Goal: Task Accomplishment & Management: Use online tool/utility

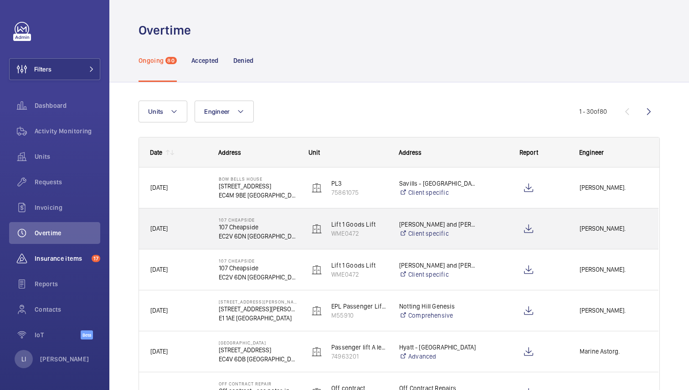
scroll to position [100, 0]
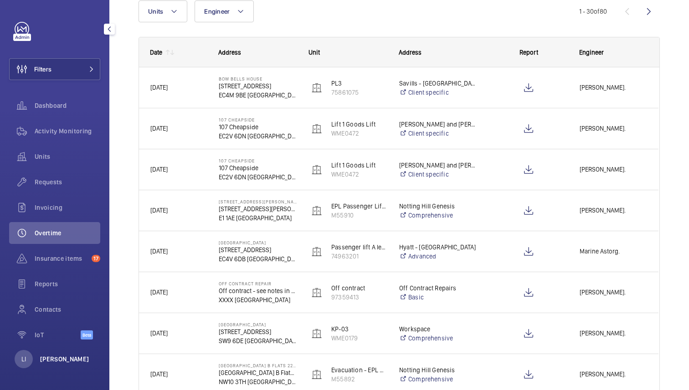
click at [61, 360] on p "[PERSON_NAME]" at bounding box center [64, 359] width 49 height 9
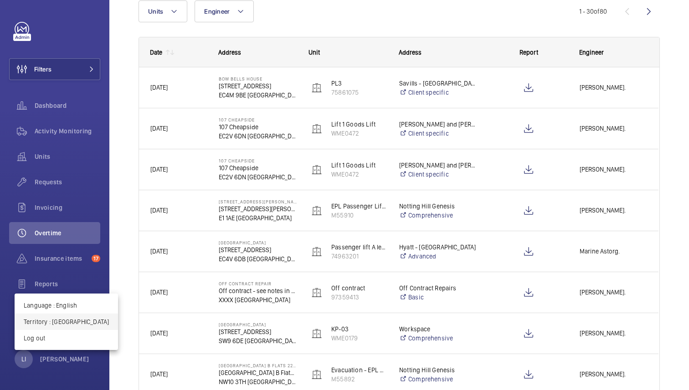
click at [66, 321] on p "Territory : United Kingdom" at bounding box center [66, 322] width 85 height 9
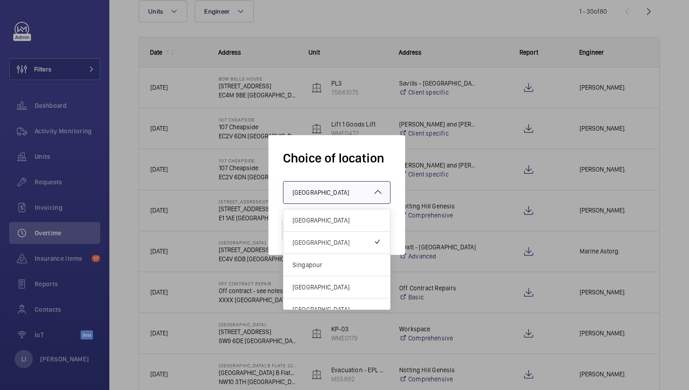
click at [339, 184] on div at bounding box center [336, 193] width 107 height 22
click at [319, 289] on span "[GEOGRAPHIC_DATA]" at bounding box center [337, 287] width 88 height 9
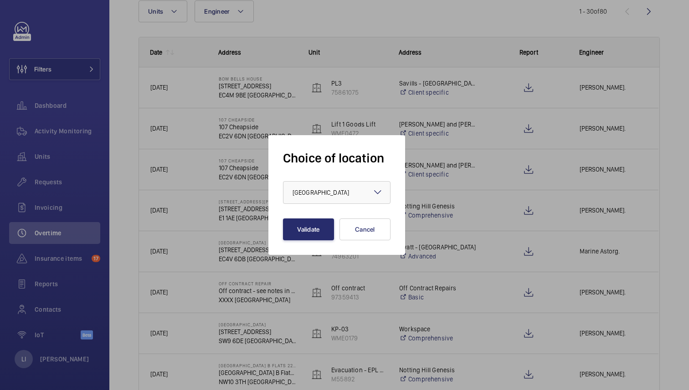
click at [313, 241] on div "Choice of location × Hong Kong × Validate Cancel" at bounding box center [336, 195] width 137 height 120
click at [312, 233] on button "Validate" at bounding box center [308, 230] width 51 height 22
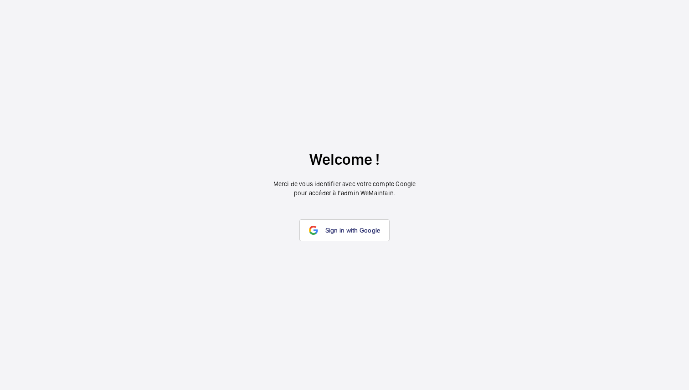
click at [312, 233] on mat-icon at bounding box center [313, 230] width 9 height 9
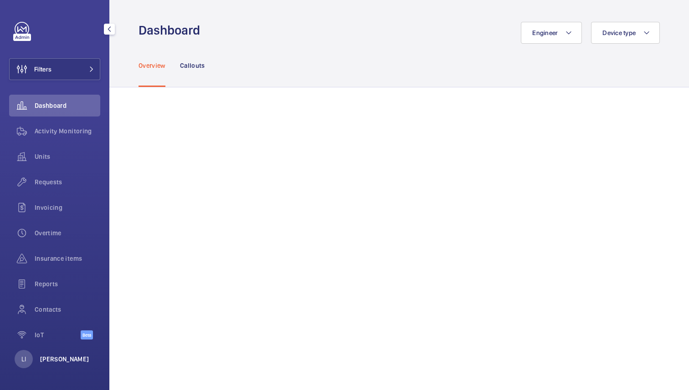
click at [64, 362] on p "[PERSON_NAME]" at bounding box center [64, 359] width 49 height 9
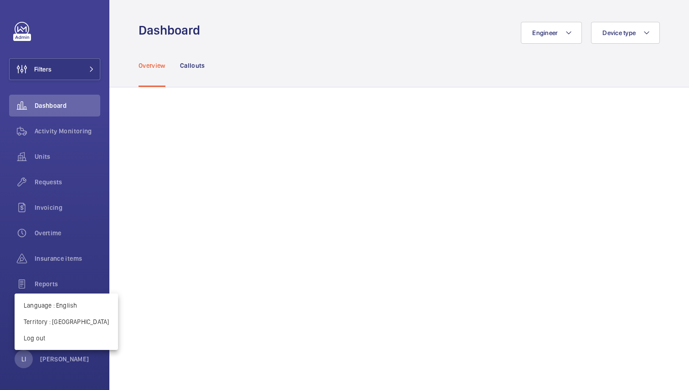
click at [282, 137] on div at bounding box center [344, 195] width 689 height 390
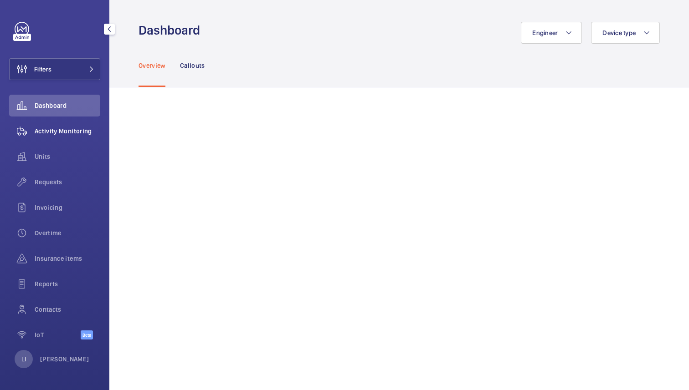
click at [61, 130] on span "Activity Monitoring" at bounding box center [68, 131] width 66 height 9
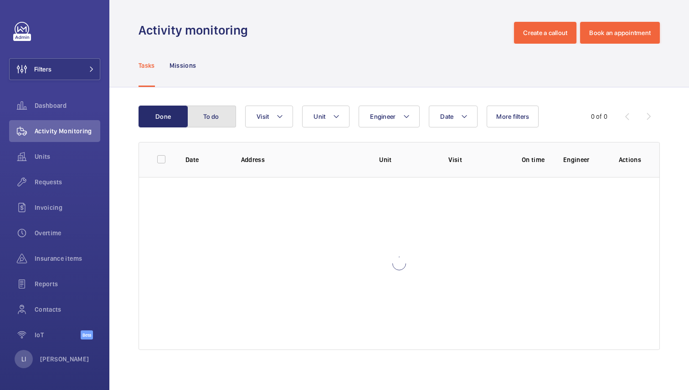
click at [204, 119] on button "To do" at bounding box center [211, 117] width 49 height 22
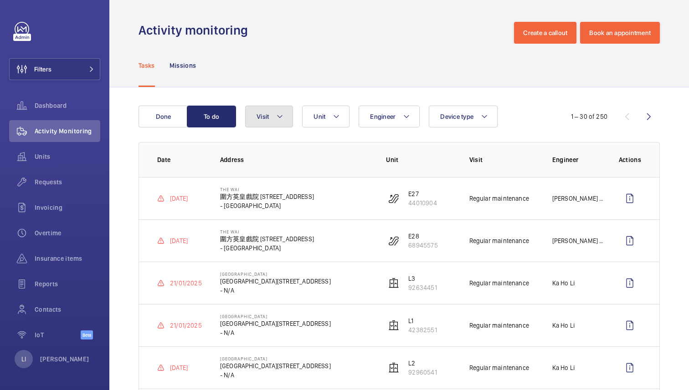
click at [272, 119] on button "Visit" at bounding box center [269, 117] width 48 height 22
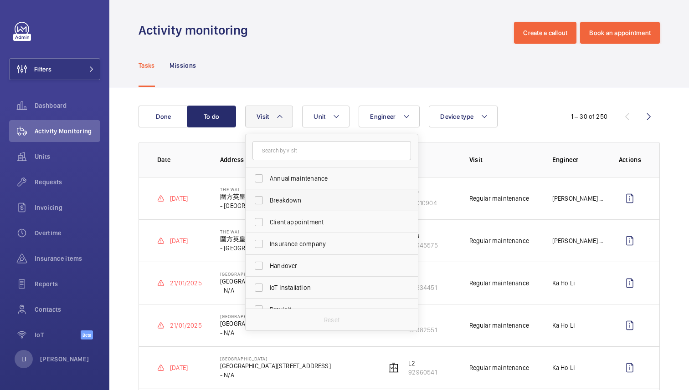
click at [284, 198] on span "Breakdown" at bounding box center [332, 200] width 125 height 9
click at [268, 198] on input "Breakdown" at bounding box center [259, 200] width 18 height 18
checkbox input "true"
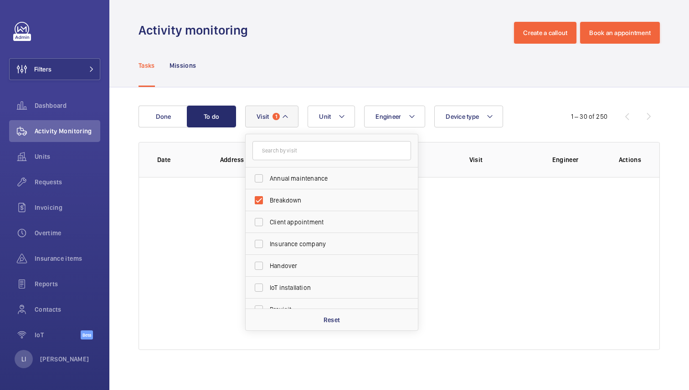
click at [329, 48] on div "Tasks Missions" at bounding box center [399, 65] width 521 height 43
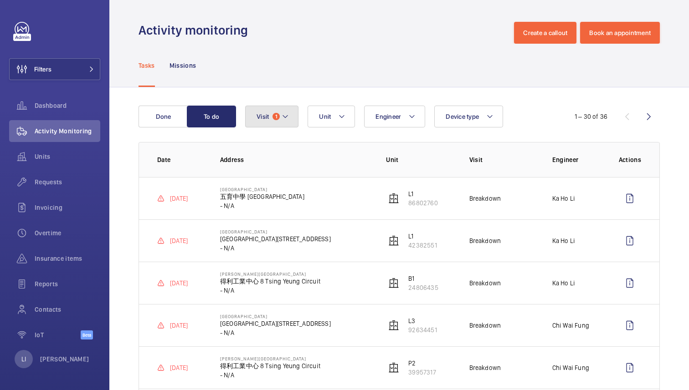
click at [291, 114] on button "Visit 1" at bounding box center [271, 117] width 53 height 22
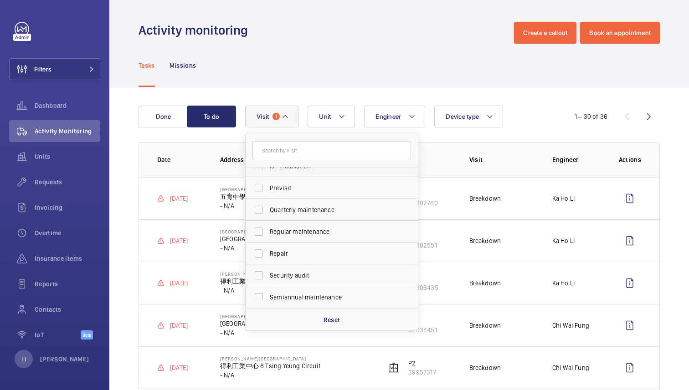
scroll to position [143, 0]
click at [303, 298] on span "Trapped passenger" at bounding box center [332, 297] width 125 height 9
click at [268, 298] on input "Trapped passenger" at bounding box center [259, 298] width 18 height 18
checkbox input "true"
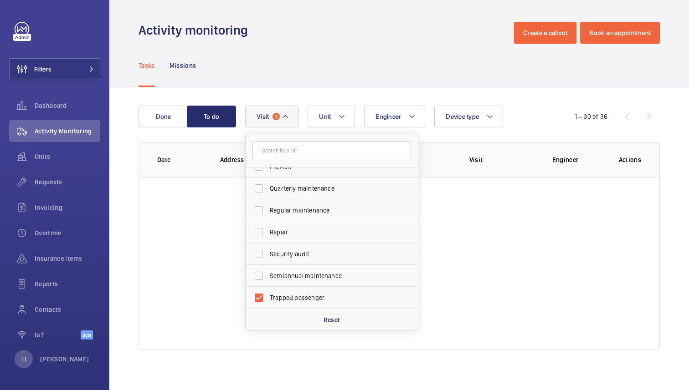
click at [369, 36] on div "Activity monitoring Create a callout Book an appointment" at bounding box center [399, 33] width 521 height 22
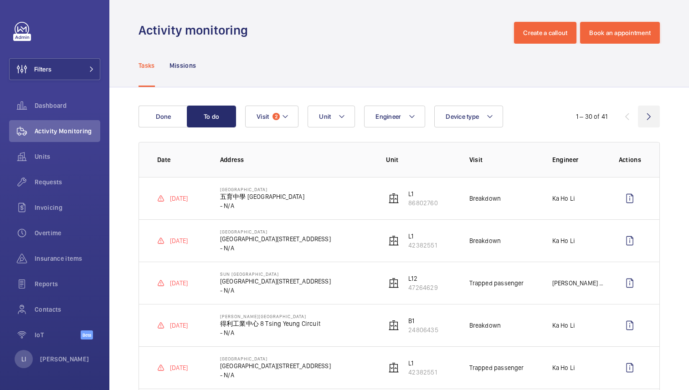
click at [648, 118] on wm-front-icon-button at bounding box center [649, 117] width 22 height 22
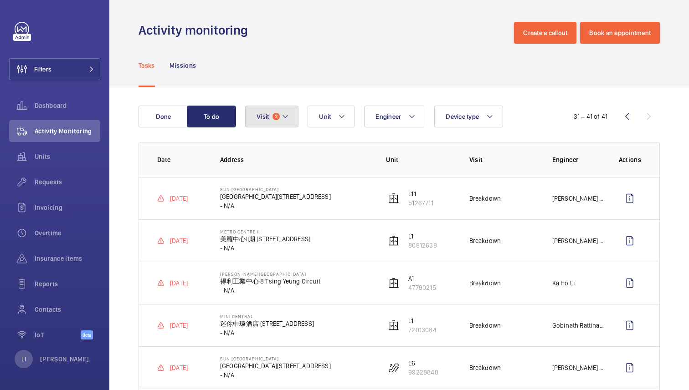
click at [268, 122] on button "Visit 2" at bounding box center [271, 117] width 53 height 22
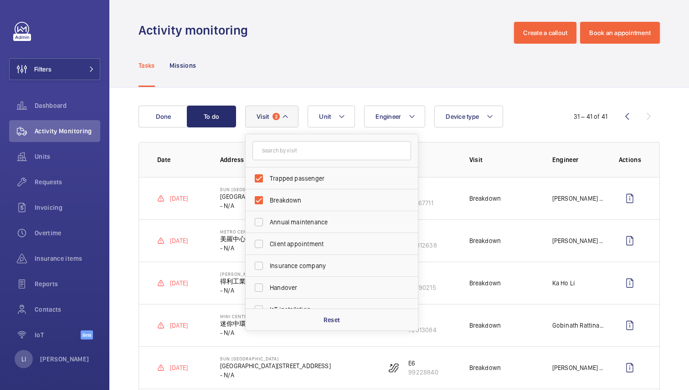
click at [338, 55] on div "Tasks Missions" at bounding box center [399, 65] width 521 height 43
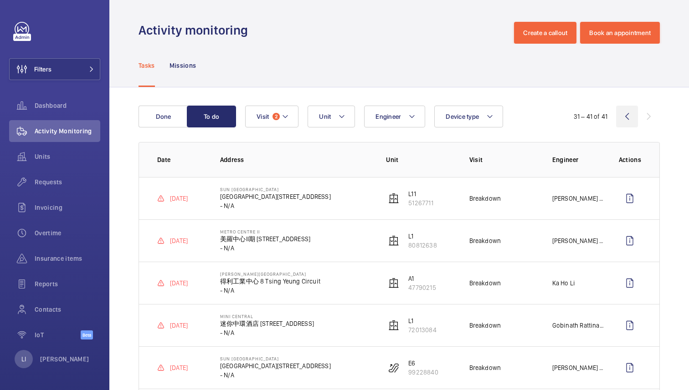
click at [633, 116] on wm-front-icon-button at bounding box center [627, 117] width 22 height 22
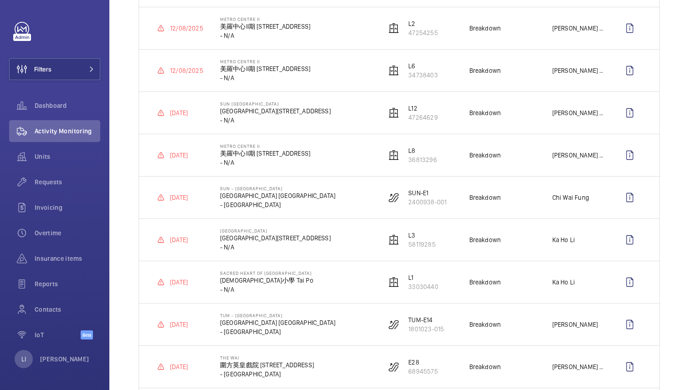
scroll to position [79, 0]
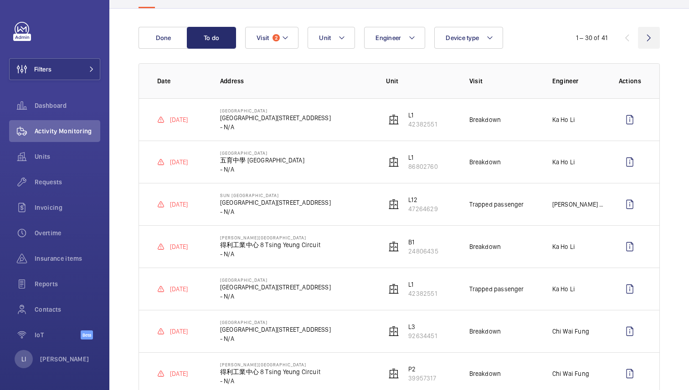
click at [649, 37] on wm-front-icon-button at bounding box center [649, 38] width 22 height 22
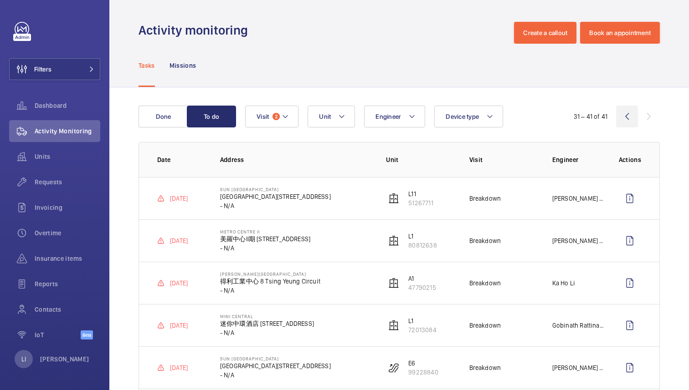
click at [627, 118] on wm-front-icon-button at bounding box center [627, 117] width 22 height 22
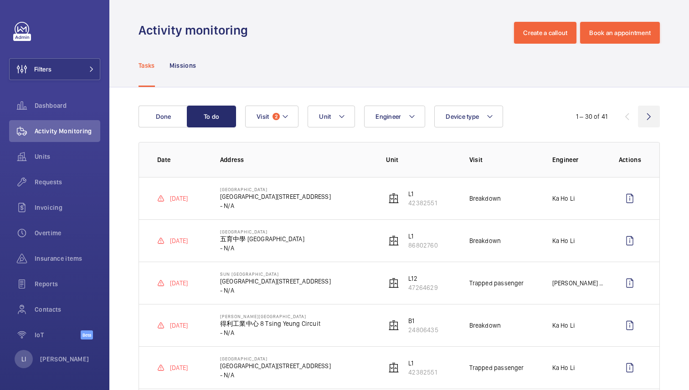
click at [649, 119] on wm-front-icon-button at bounding box center [649, 117] width 22 height 22
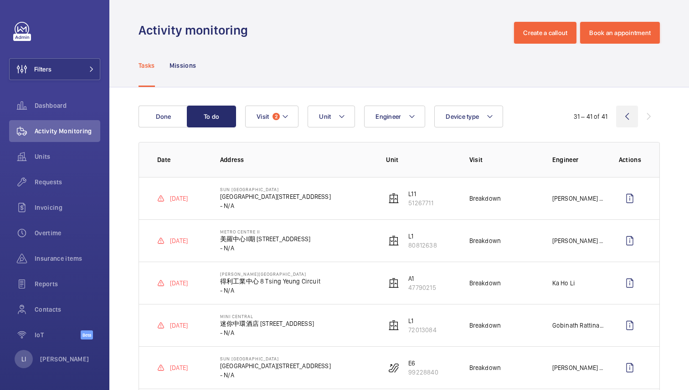
click at [628, 116] on wm-front-icon-button at bounding box center [627, 117] width 22 height 22
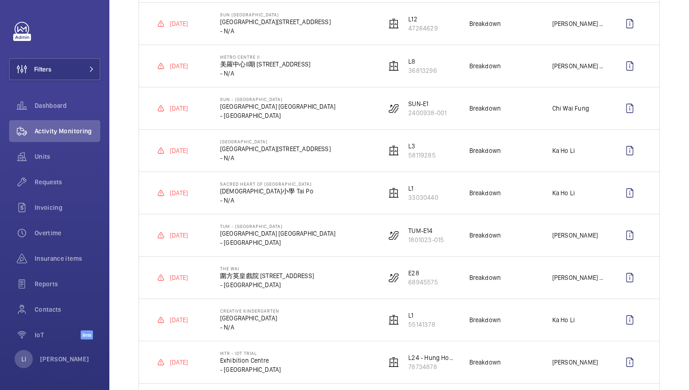
scroll to position [1080, 0]
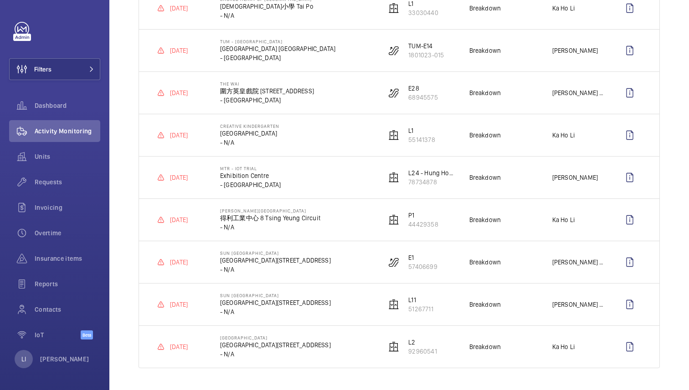
click at [345, 266] on td "Sun Tuen Mun Shopping Centre 新屯門商場 55 Lung Mun Rd - N/A" at bounding box center [288, 262] width 166 height 42
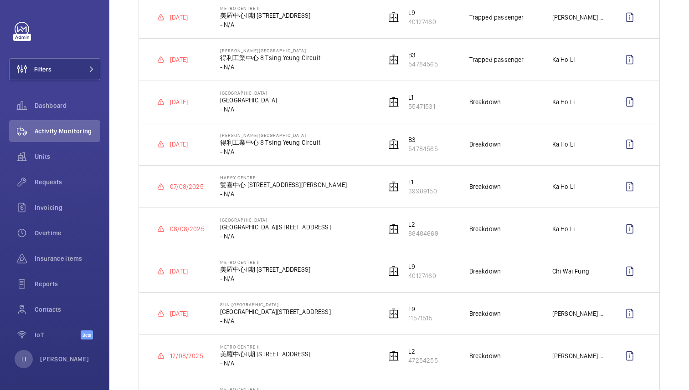
scroll to position [0, 0]
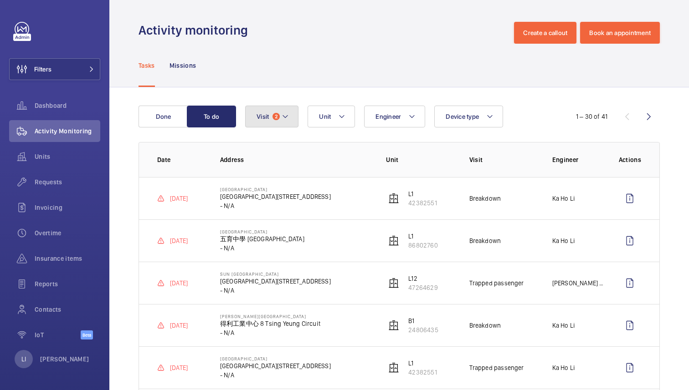
click at [282, 118] on mat-icon at bounding box center [285, 116] width 7 height 11
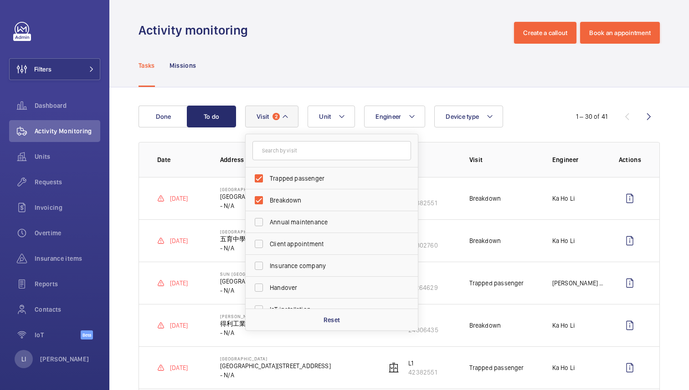
click at [316, 60] on div "Tasks Missions" at bounding box center [399, 65] width 521 height 43
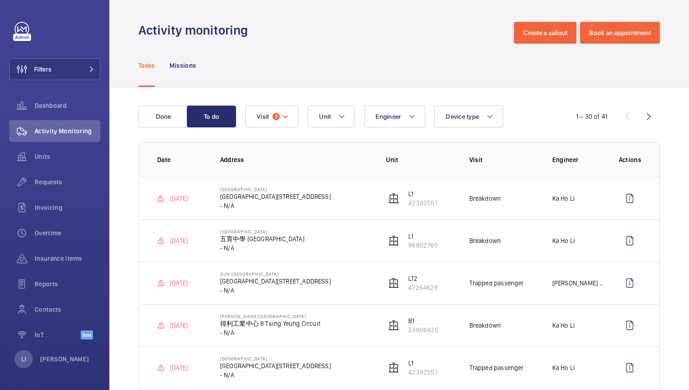
click at [330, 46] on div "Tasks Missions" at bounding box center [399, 65] width 521 height 43
click at [337, 124] on button "Unit" at bounding box center [331, 117] width 47 height 22
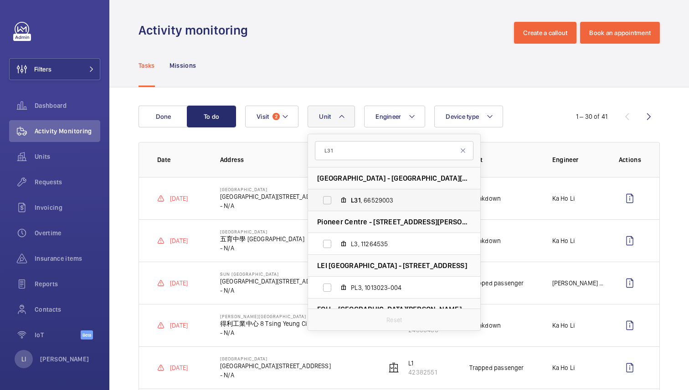
type input "L31"
click at [364, 202] on span "L31 , 66529003" at bounding box center [404, 200] width 106 height 9
click at [336, 202] on input "L31 , 66529003" at bounding box center [327, 200] width 18 height 18
checkbox input "true"
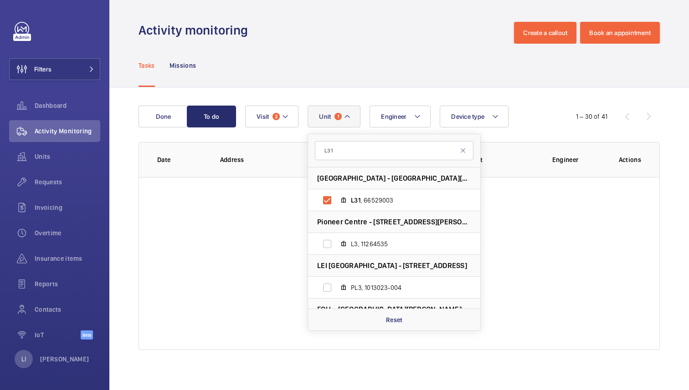
click at [410, 72] on div "Tasks Missions" at bounding box center [399, 65] width 521 height 43
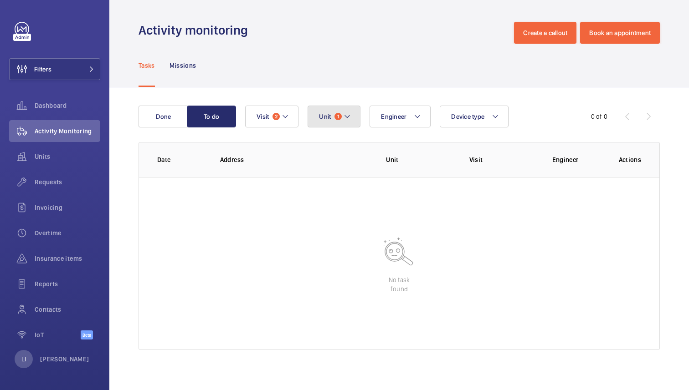
click at [335, 116] on span "1" at bounding box center [337, 116] width 7 height 7
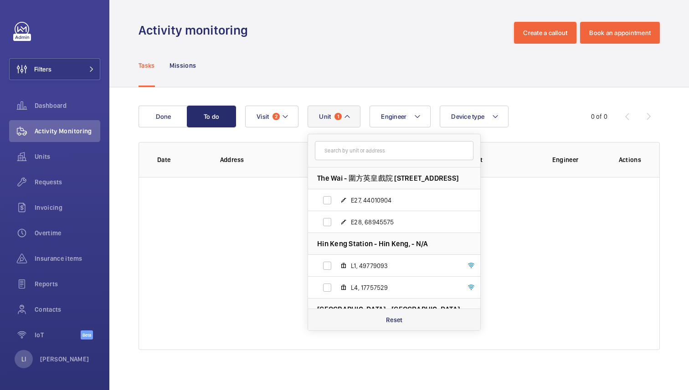
click at [396, 319] on p "Reset" at bounding box center [394, 320] width 17 height 9
click at [366, 71] on div "Tasks Missions" at bounding box center [399, 65] width 521 height 43
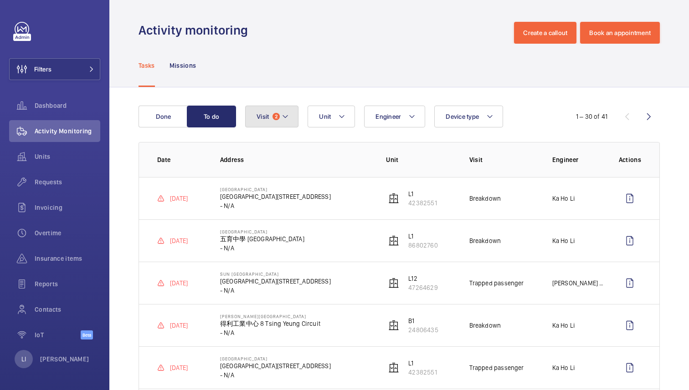
click at [277, 117] on span "2" at bounding box center [275, 116] width 7 height 7
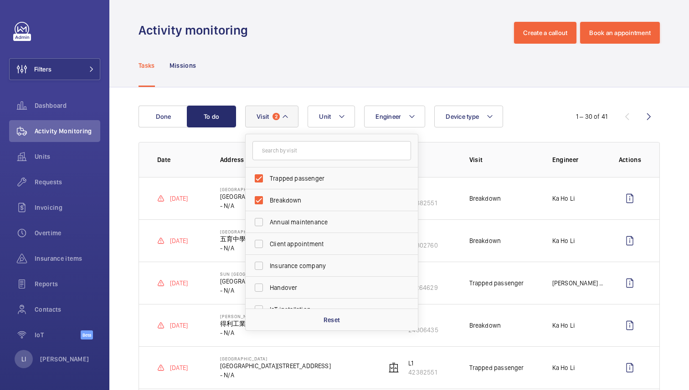
click at [345, 72] on div "Tasks Missions" at bounding box center [399, 65] width 521 height 43
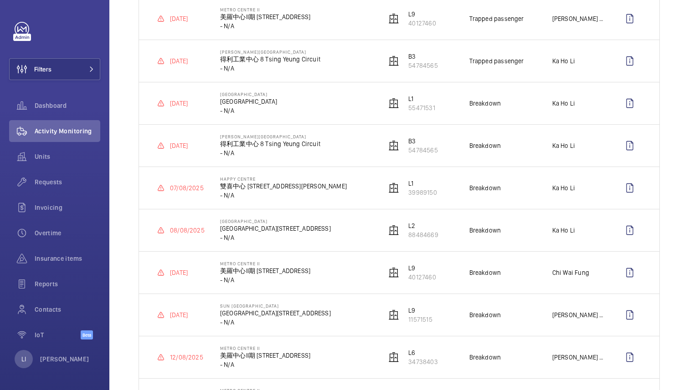
scroll to position [14, 0]
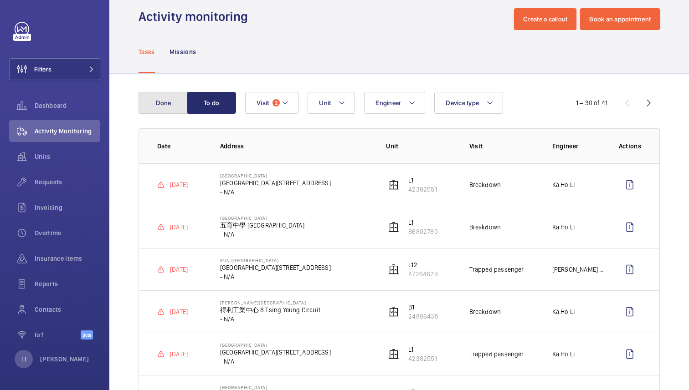
click at [168, 106] on button "Done" at bounding box center [163, 103] width 49 height 22
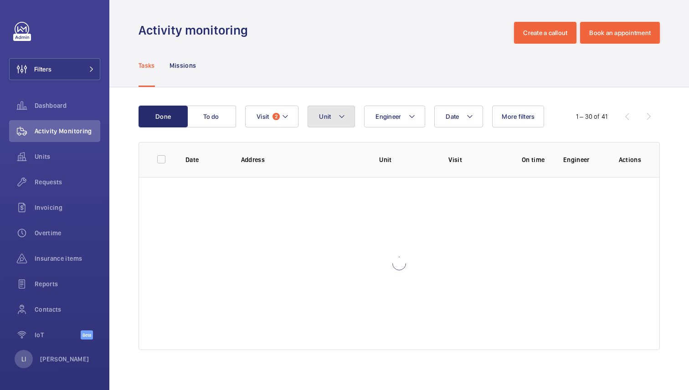
click at [342, 117] on mat-icon at bounding box center [341, 116] width 7 height 11
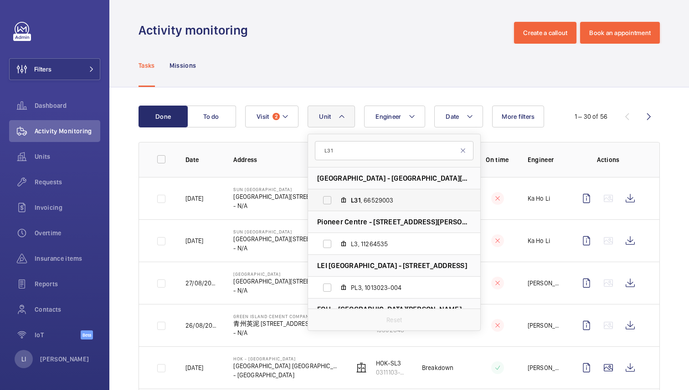
type input "L31"
click at [356, 202] on span "L31" at bounding box center [356, 200] width 10 height 7
click at [336, 202] on input "L31 , 66529003" at bounding box center [327, 200] width 18 height 18
checkbox input "true"
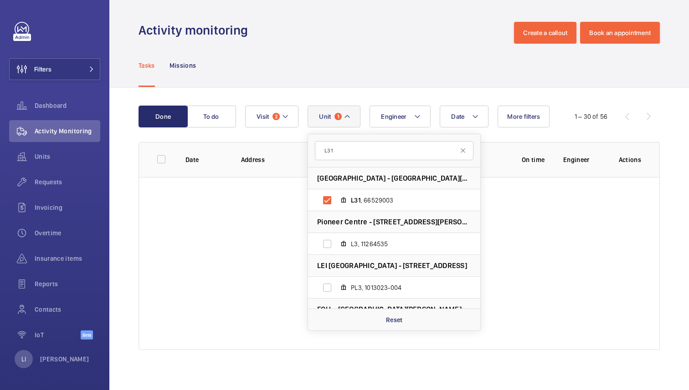
click at [371, 39] on div "Activity monitoring Create a callout Book an appointment" at bounding box center [399, 33] width 521 height 22
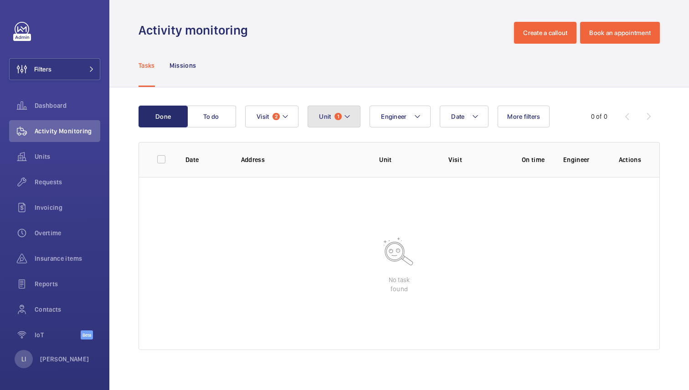
click at [345, 119] on mat-icon at bounding box center [347, 116] width 7 height 11
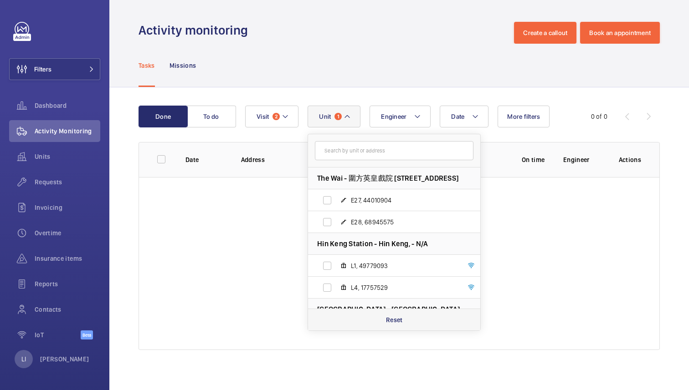
click at [383, 320] on div "Reset" at bounding box center [394, 320] width 172 height 22
click at [351, 148] on input "text" at bounding box center [394, 150] width 159 height 19
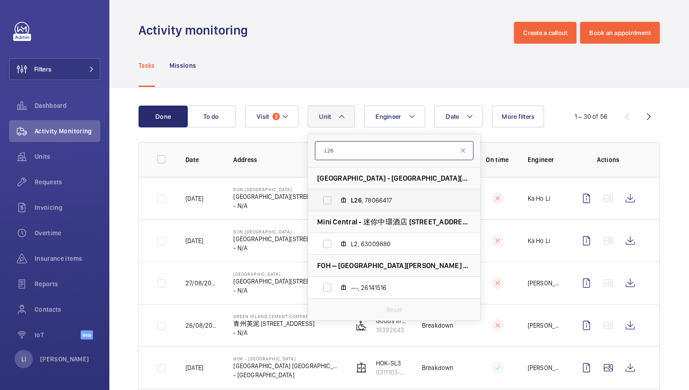
type input "L26"
click at [374, 205] on span "L26 , 78066417" at bounding box center [404, 200] width 106 height 9
click at [336, 205] on input "L26 , 78066417" at bounding box center [327, 200] width 18 height 18
checkbox input "true"
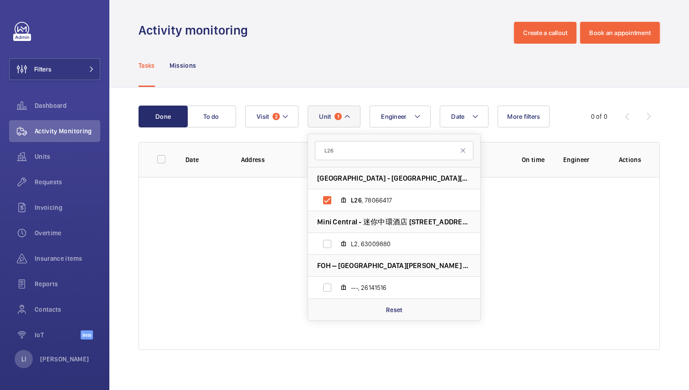
click at [402, 38] on div "Activity monitoring Create a callout Book an appointment" at bounding box center [399, 33] width 521 height 22
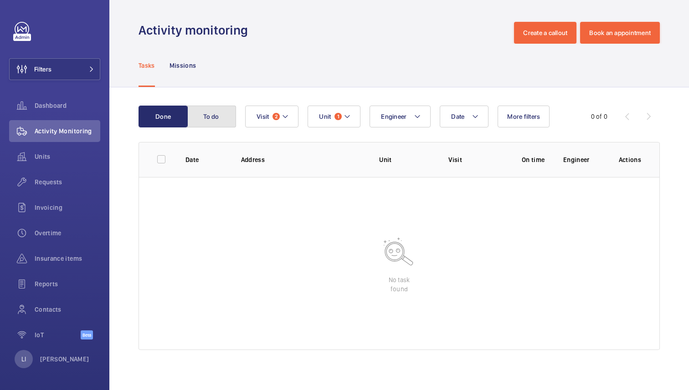
click at [219, 122] on button "To do" at bounding box center [211, 117] width 49 height 22
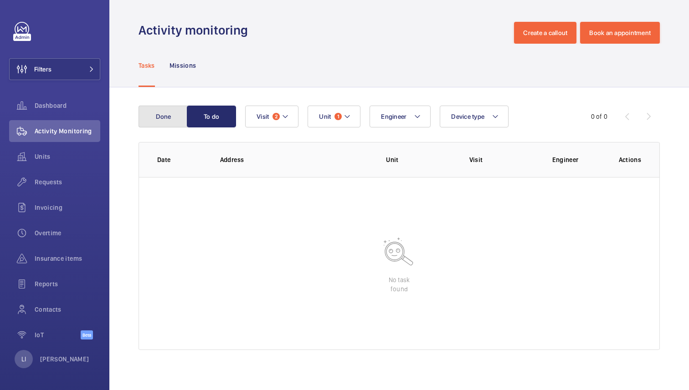
click at [172, 121] on button "Done" at bounding box center [163, 117] width 49 height 22
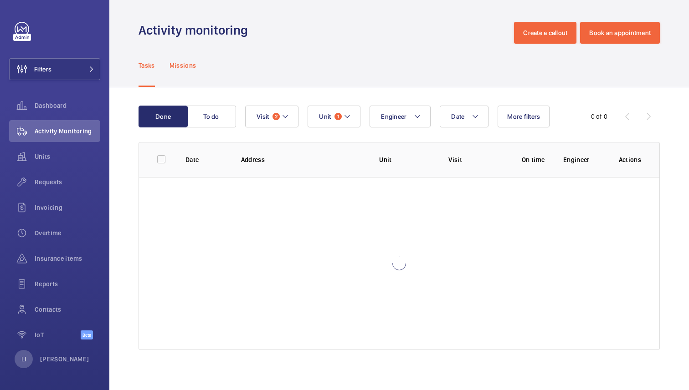
click at [178, 60] on div "Missions" at bounding box center [182, 65] width 27 height 43
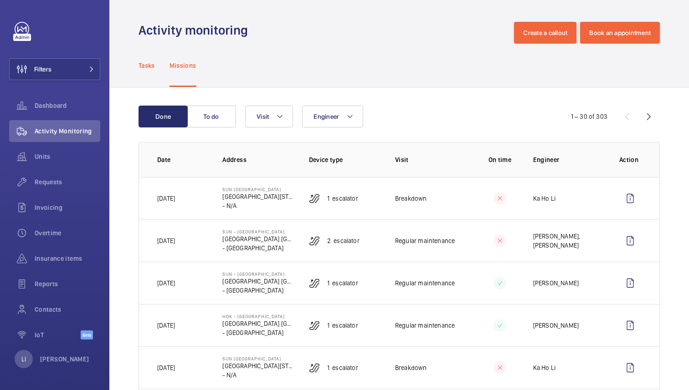
click at [153, 67] on p "Tasks" at bounding box center [147, 65] width 16 height 9
